Goal: Task Accomplishment & Management: Use online tool/utility

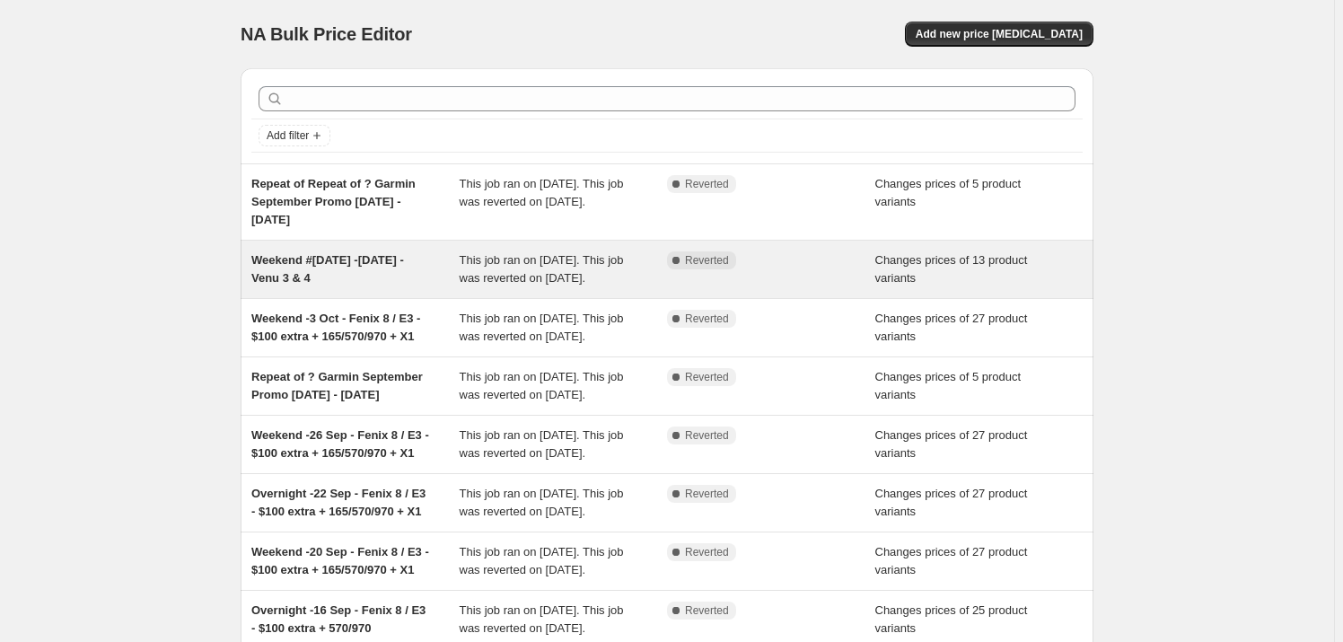
click at [322, 256] on span "Weekend #[DATE] -[DATE] - Venu 3 & 4" at bounding box center [327, 268] width 153 height 31
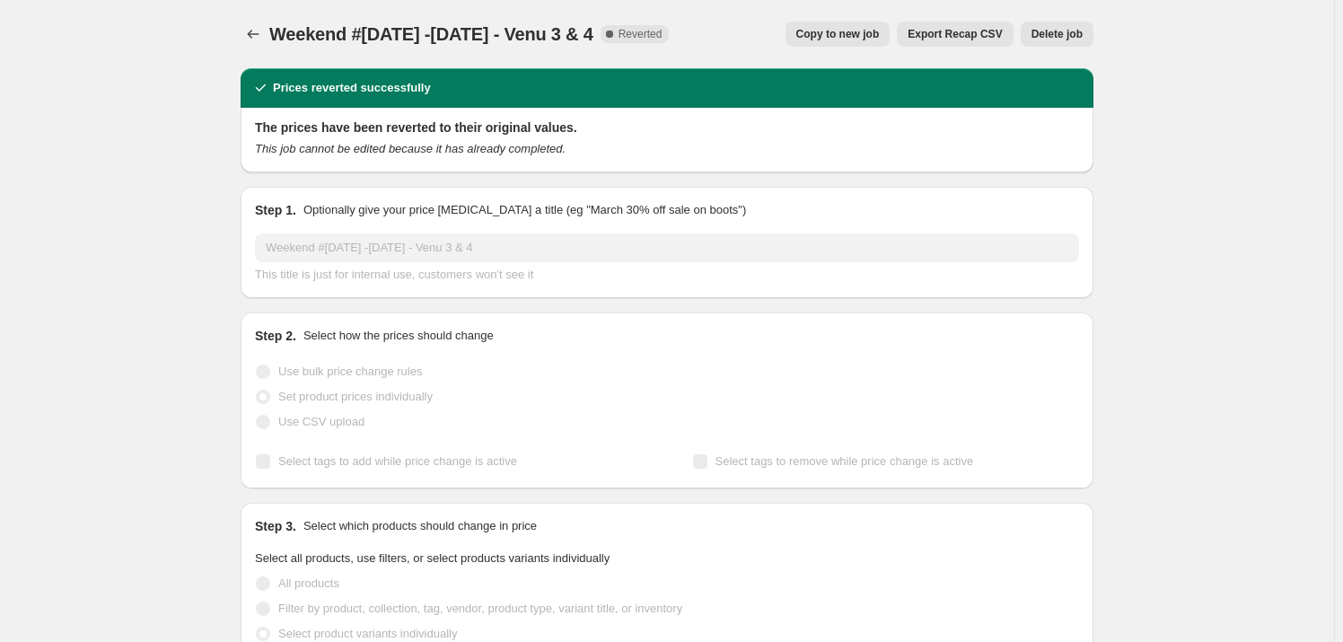
click at [868, 29] on span "Copy to new job" at bounding box center [837, 34] width 83 height 14
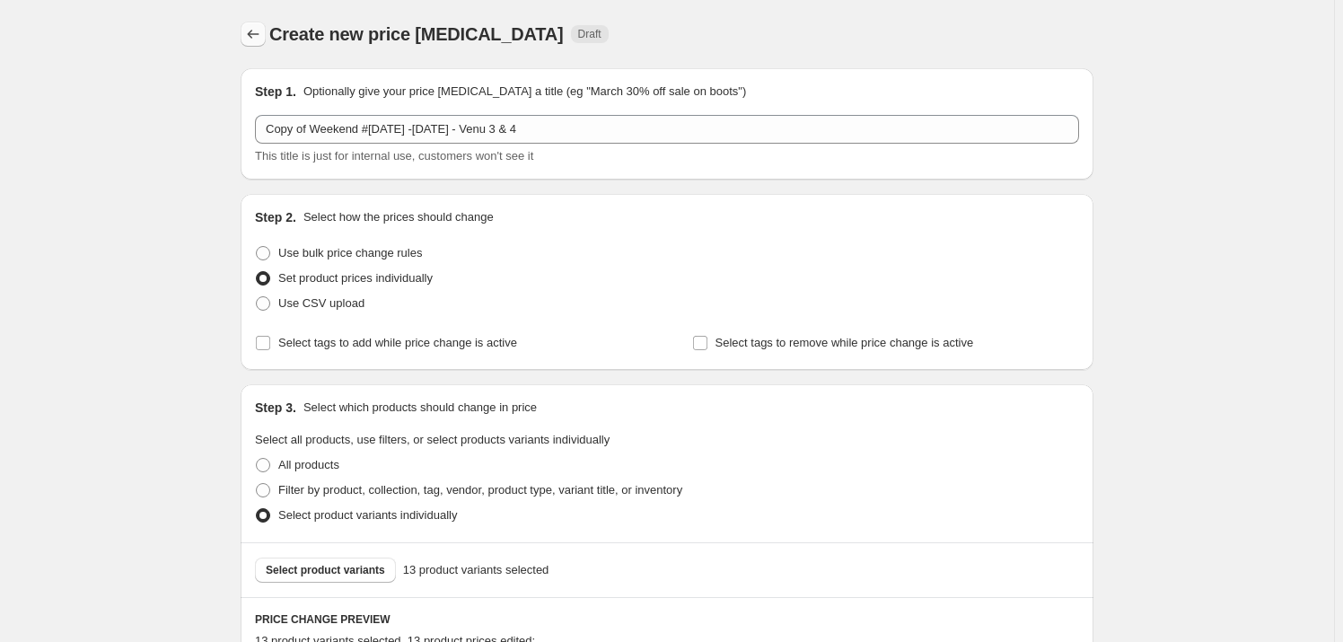
click at [262, 37] on icon "Price change jobs" at bounding box center [253, 34] width 18 height 18
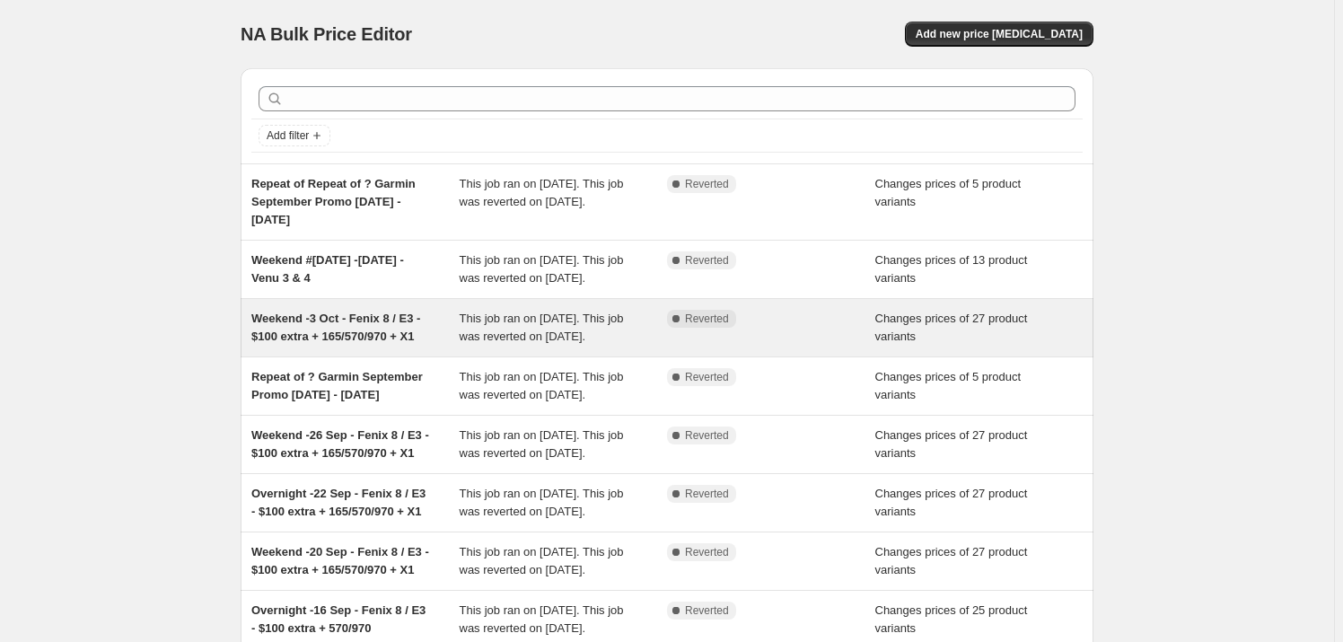
click at [298, 343] on span "Weekend -3 Oct - Fenix 8 / E3 - $100 extra + 165/570/970 + X1" at bounding box center [335, 326] width 169 height 31
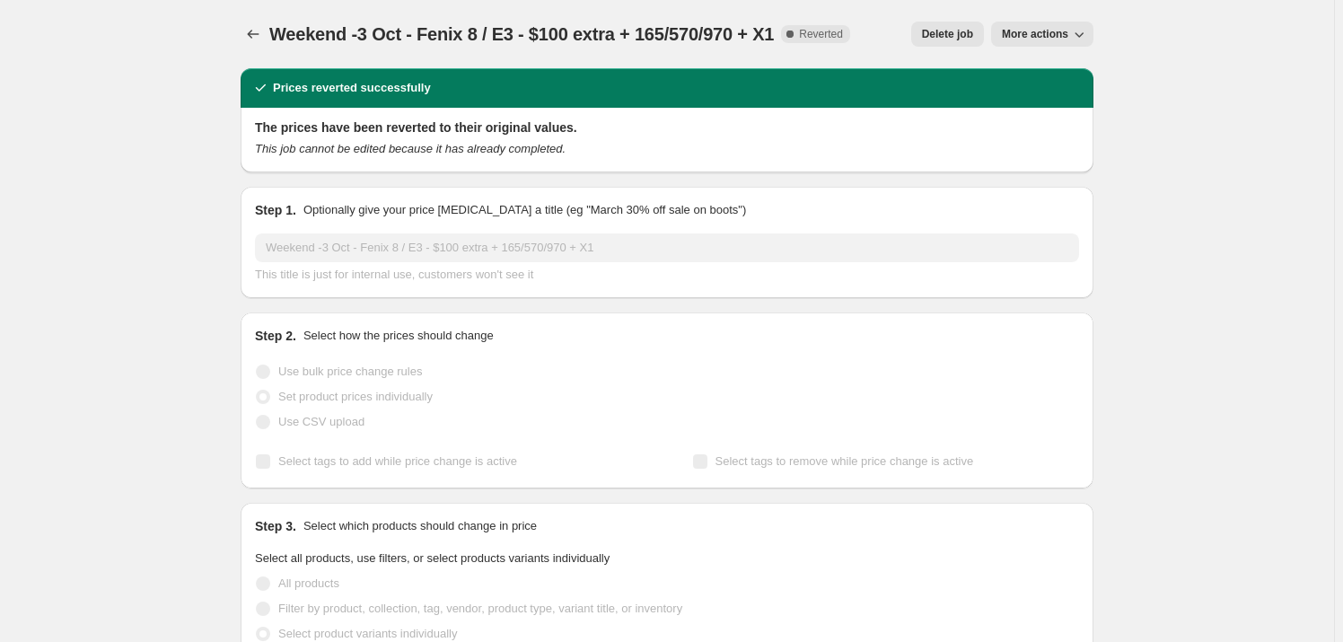
click at [1035, 31] on span "More actions" at bounding box center [1035, 34] width 66 height 14
click at [1026, 70] on span "Copy to new job" at bounding box center [1050, 70] width 83 height 13
